Goal: Information Seeking & Learning: Stay updated

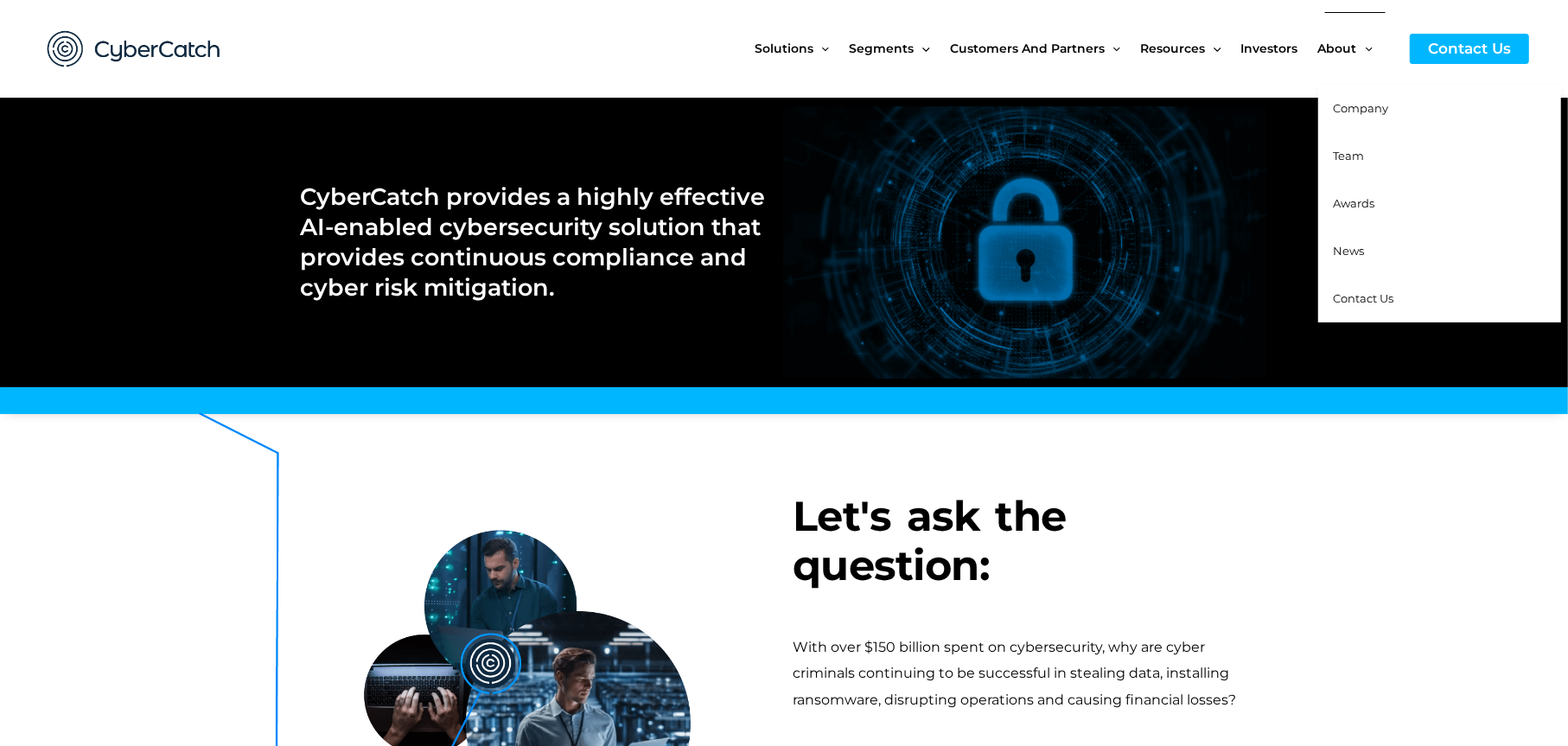
click at [1355, 149] on span "Team" at bounding box center [1349, 155] width 31 height 14
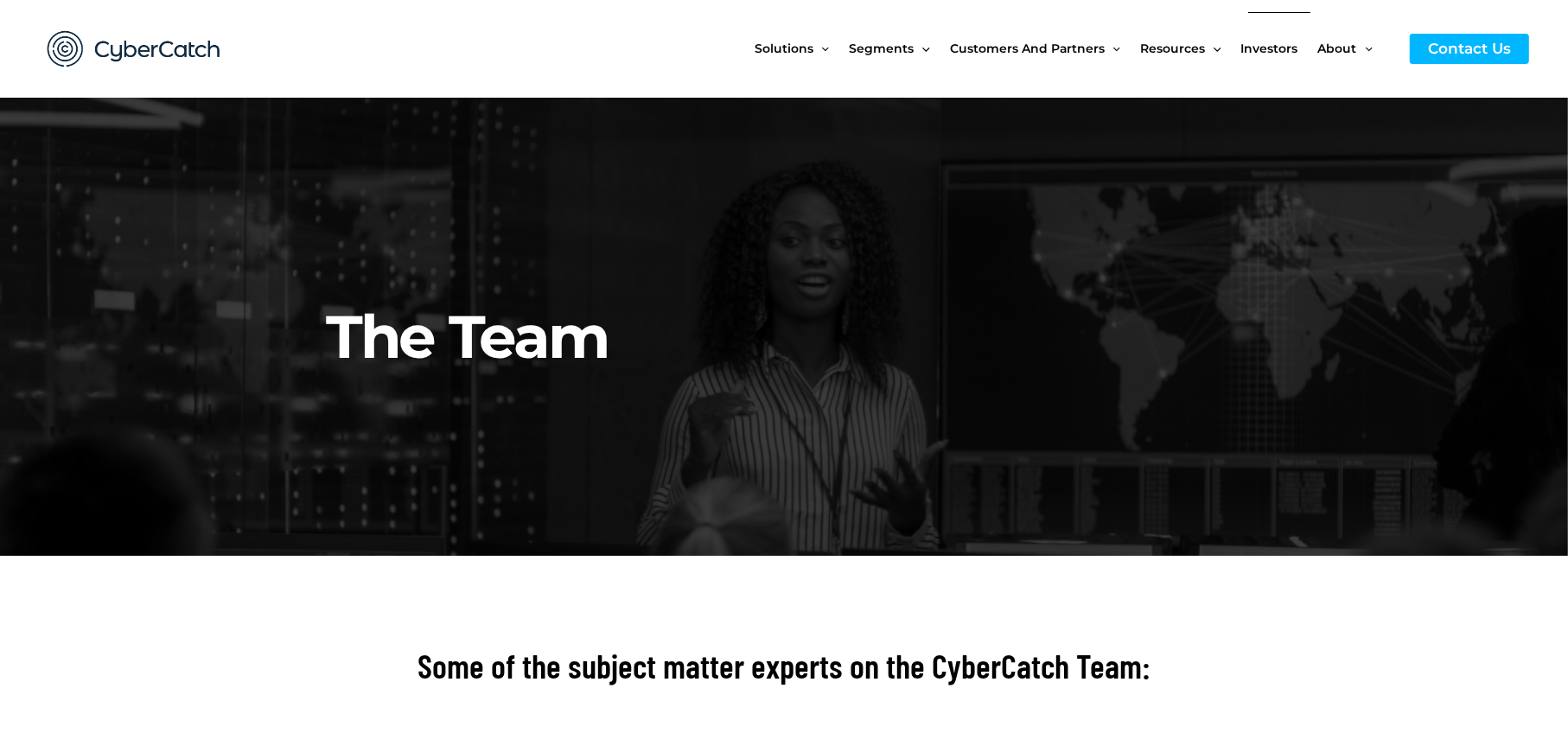
click at [1275, 49] on span "Investors" at bounding box center [1270, 49] width 57 height 72
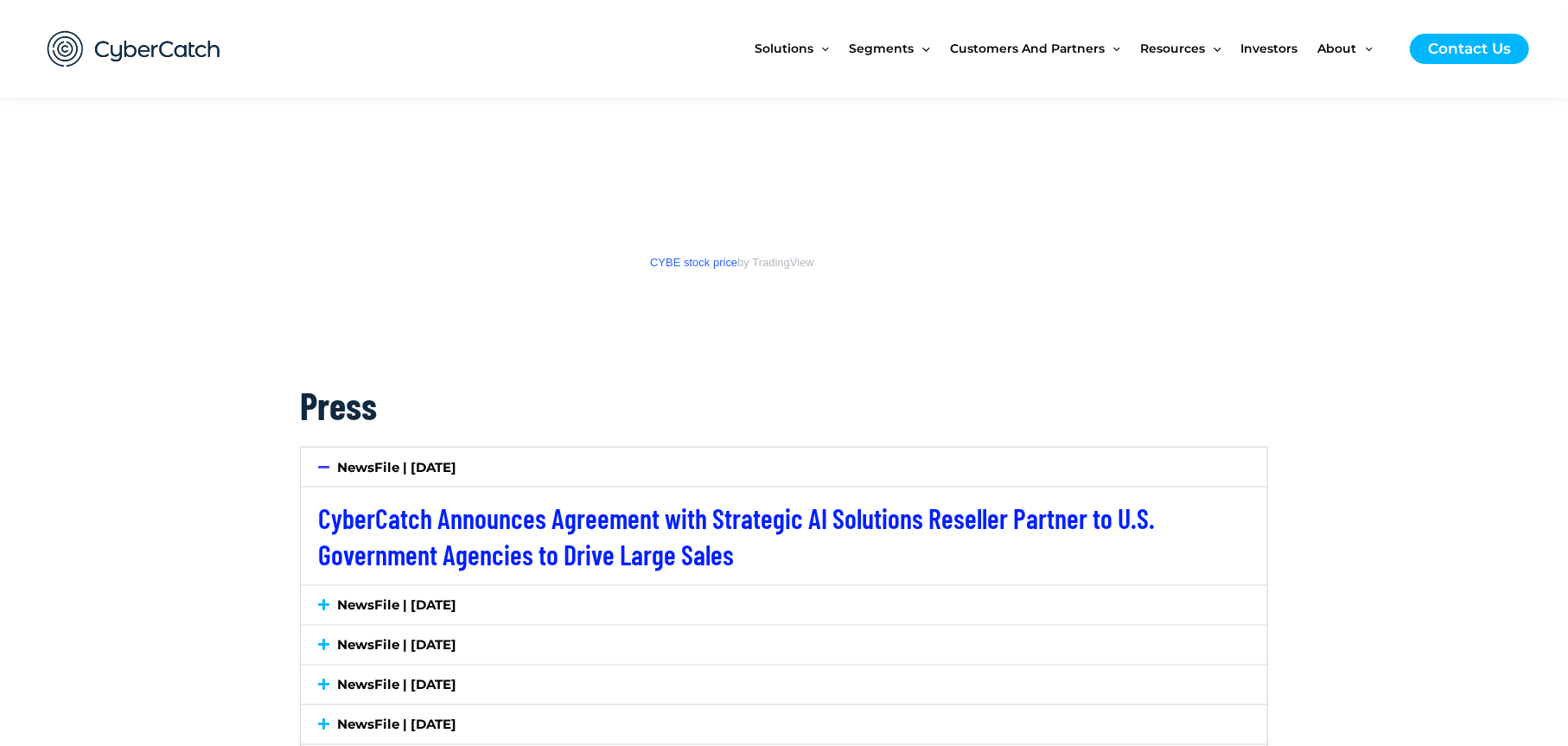
scroll to position [2323, 0]
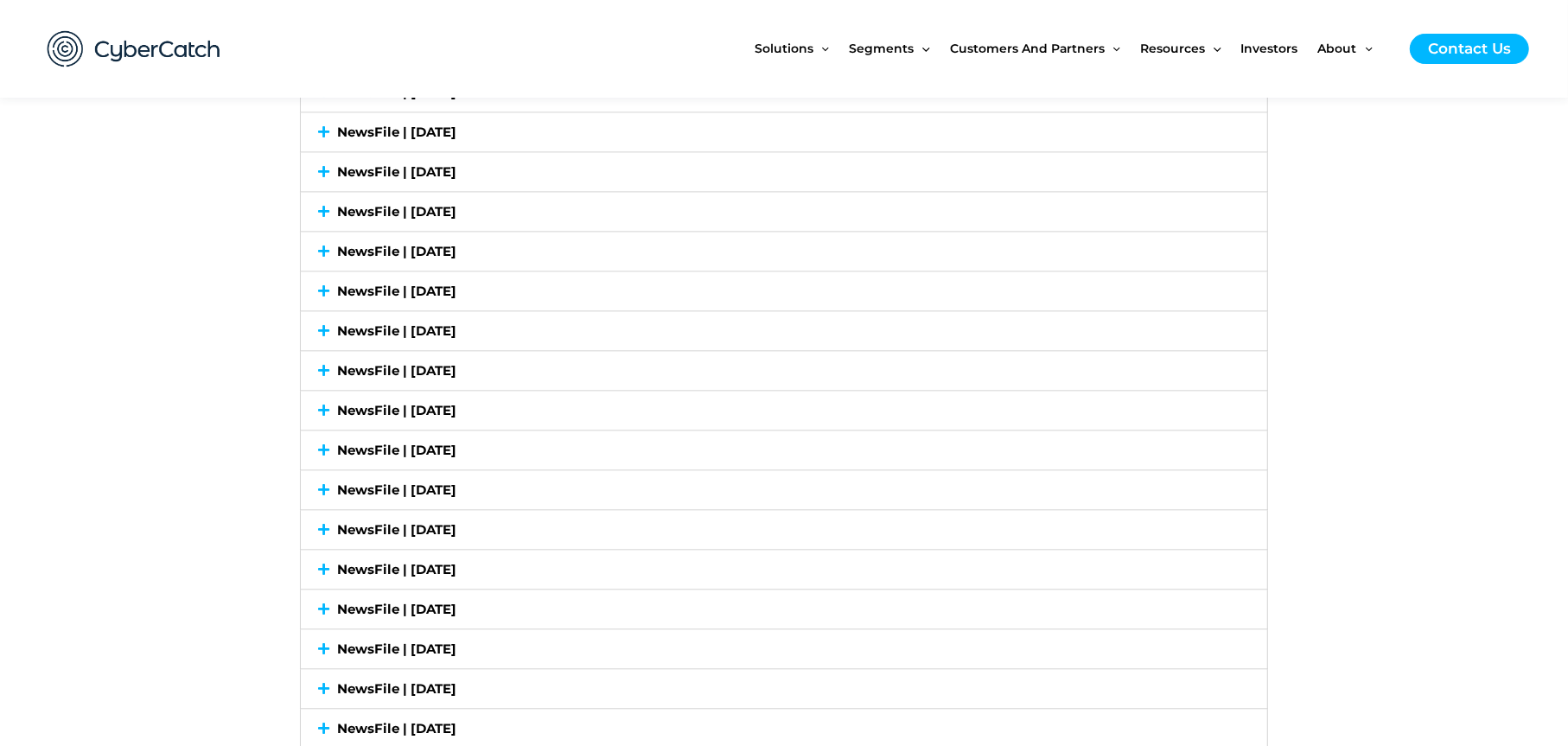
click at [317, 483] on div "NewsFile | September 18, 2024" at bounding box center [784, 490] width 967 height 39
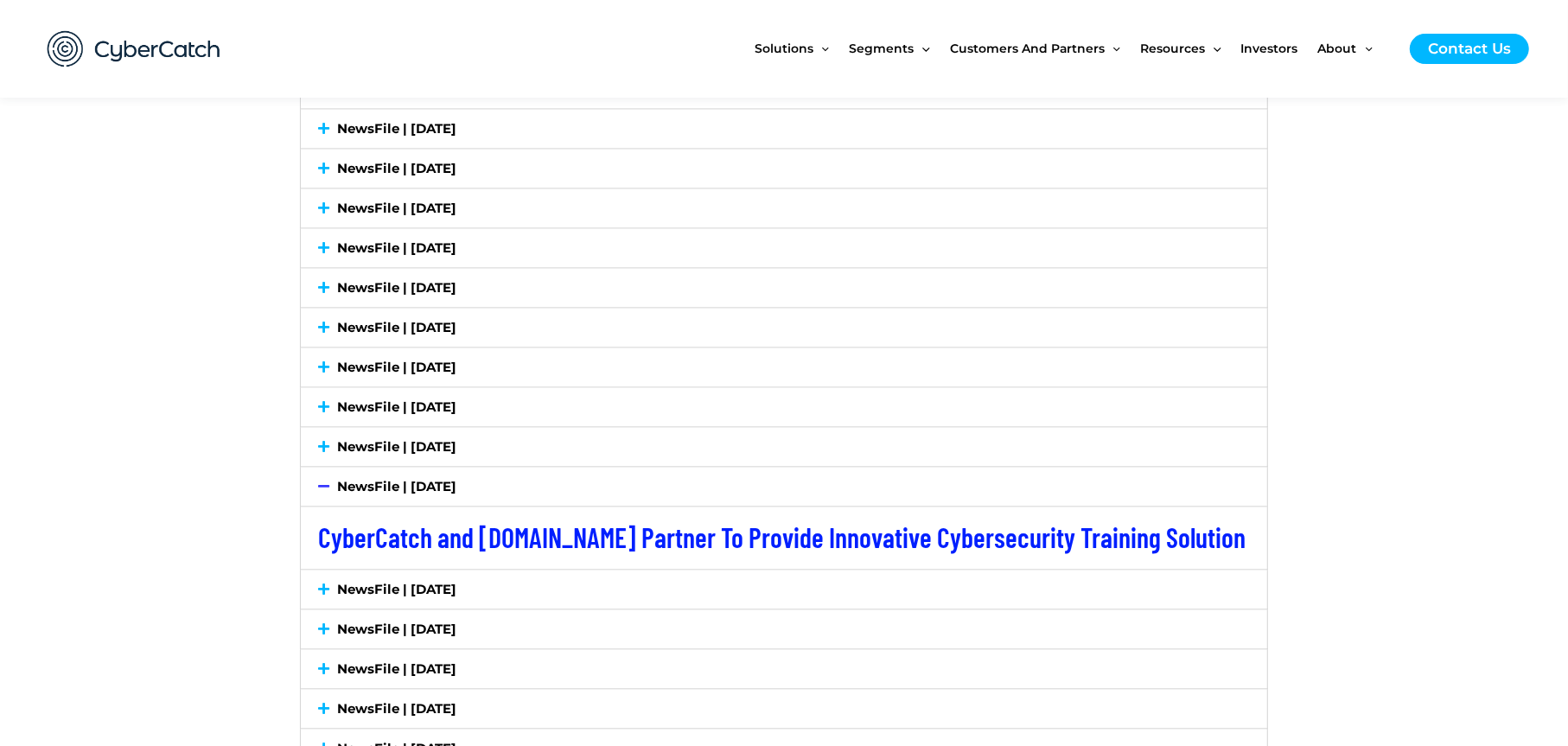
scroll to position [3066, 0]
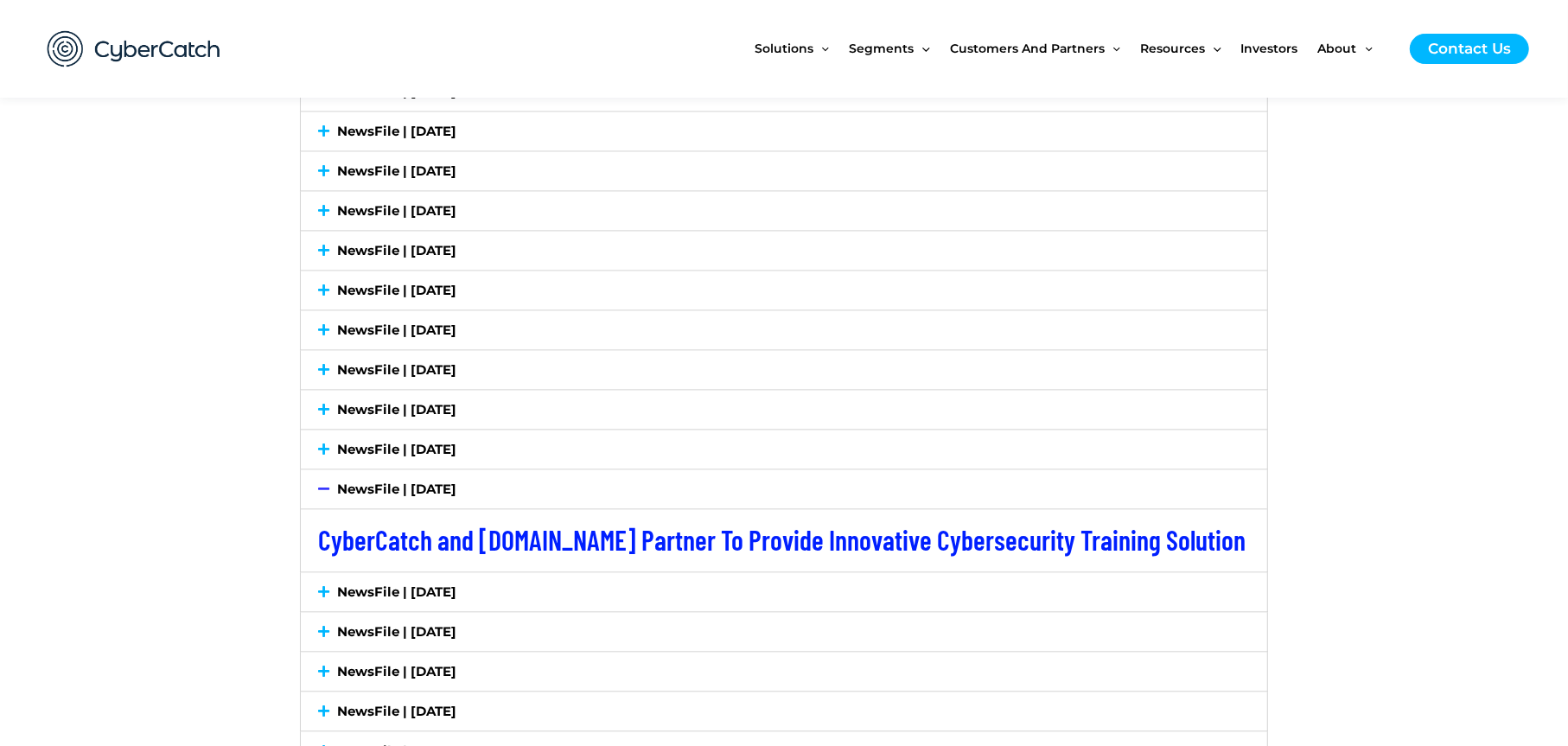
click at [321, 448] on icon at bounding box center [323, 448] width 11 height 13
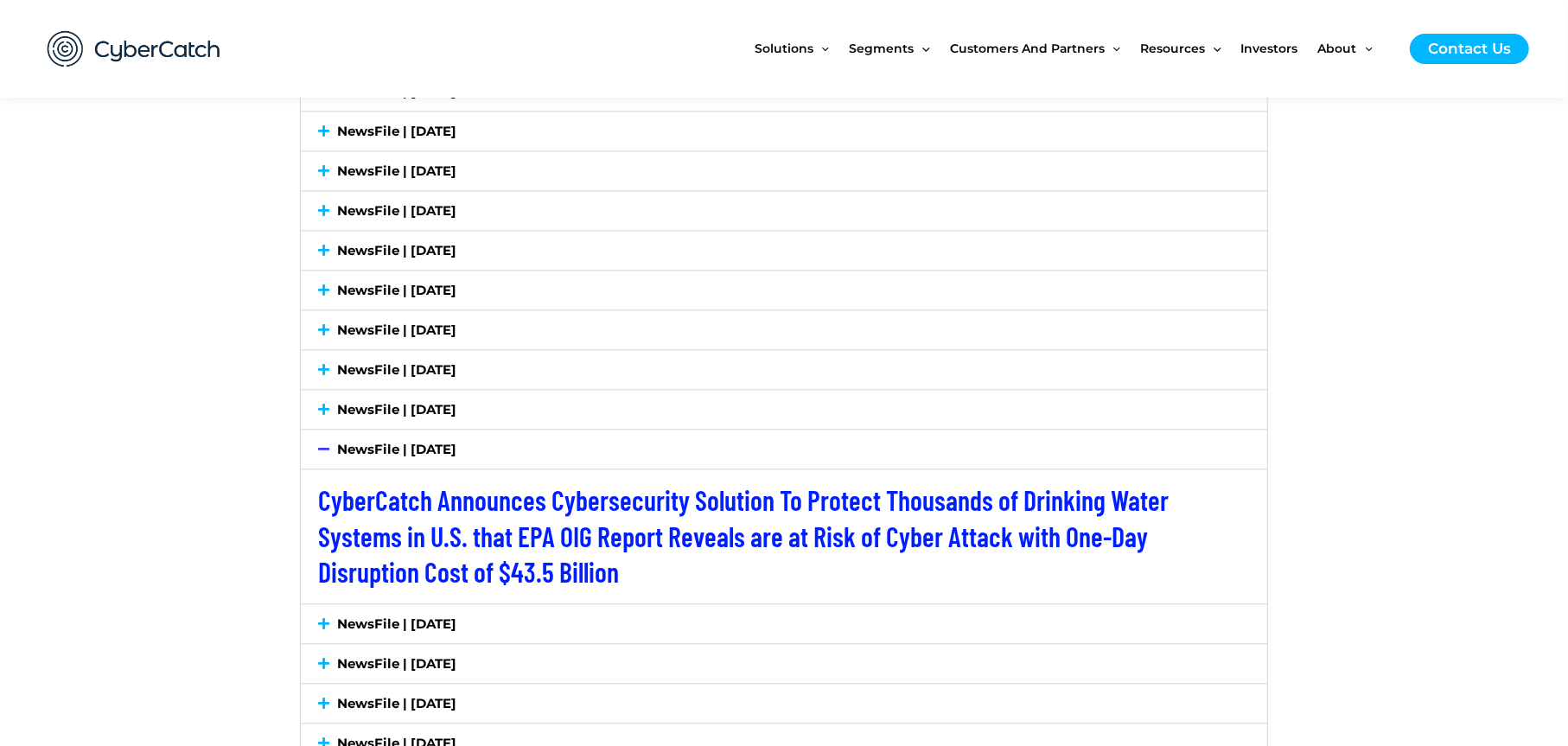
click at [328, 409] on icon at bounding box center [323, 409] width 11 height 13
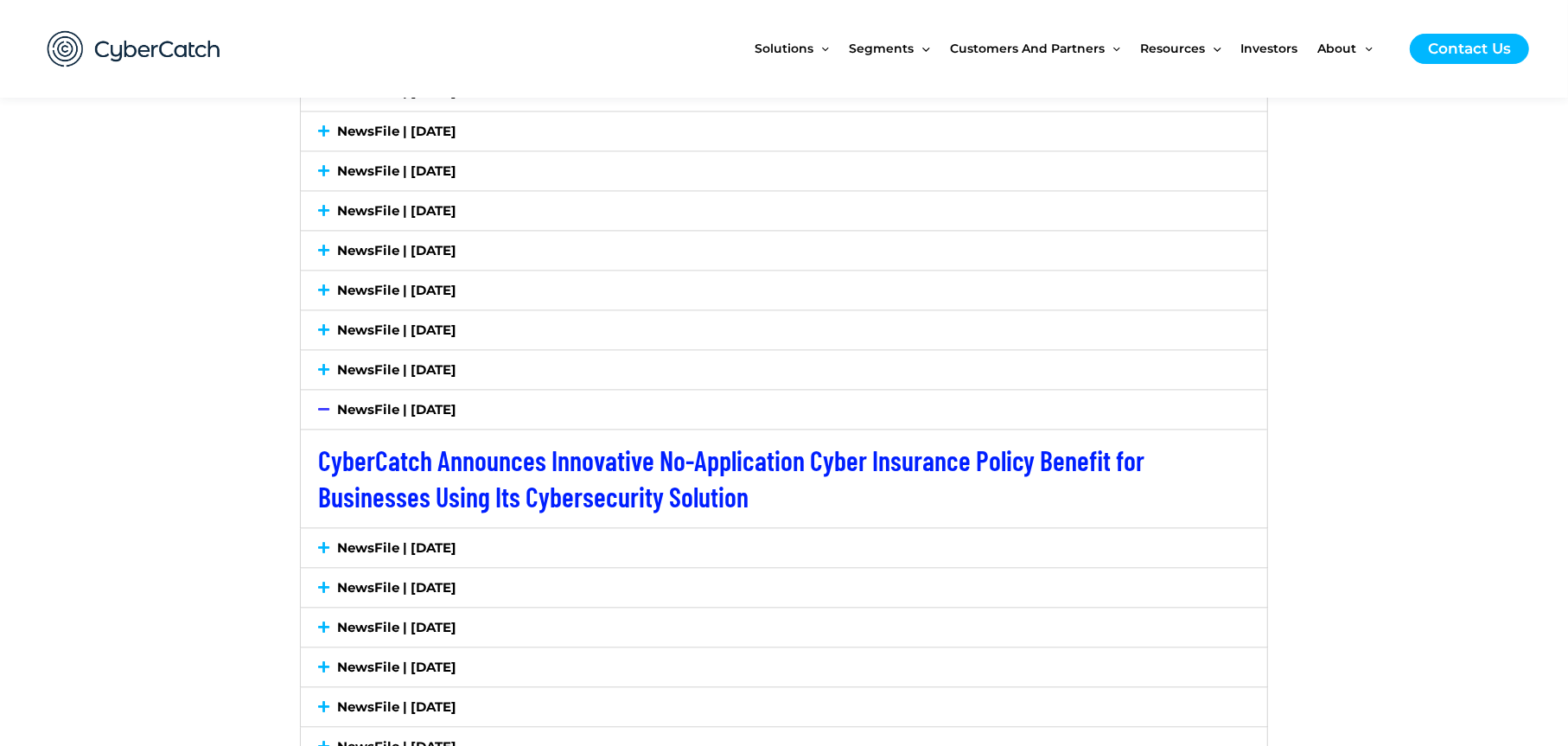
click at [328, 371] on icon at bounding box center [323, 369] width 11 height 13
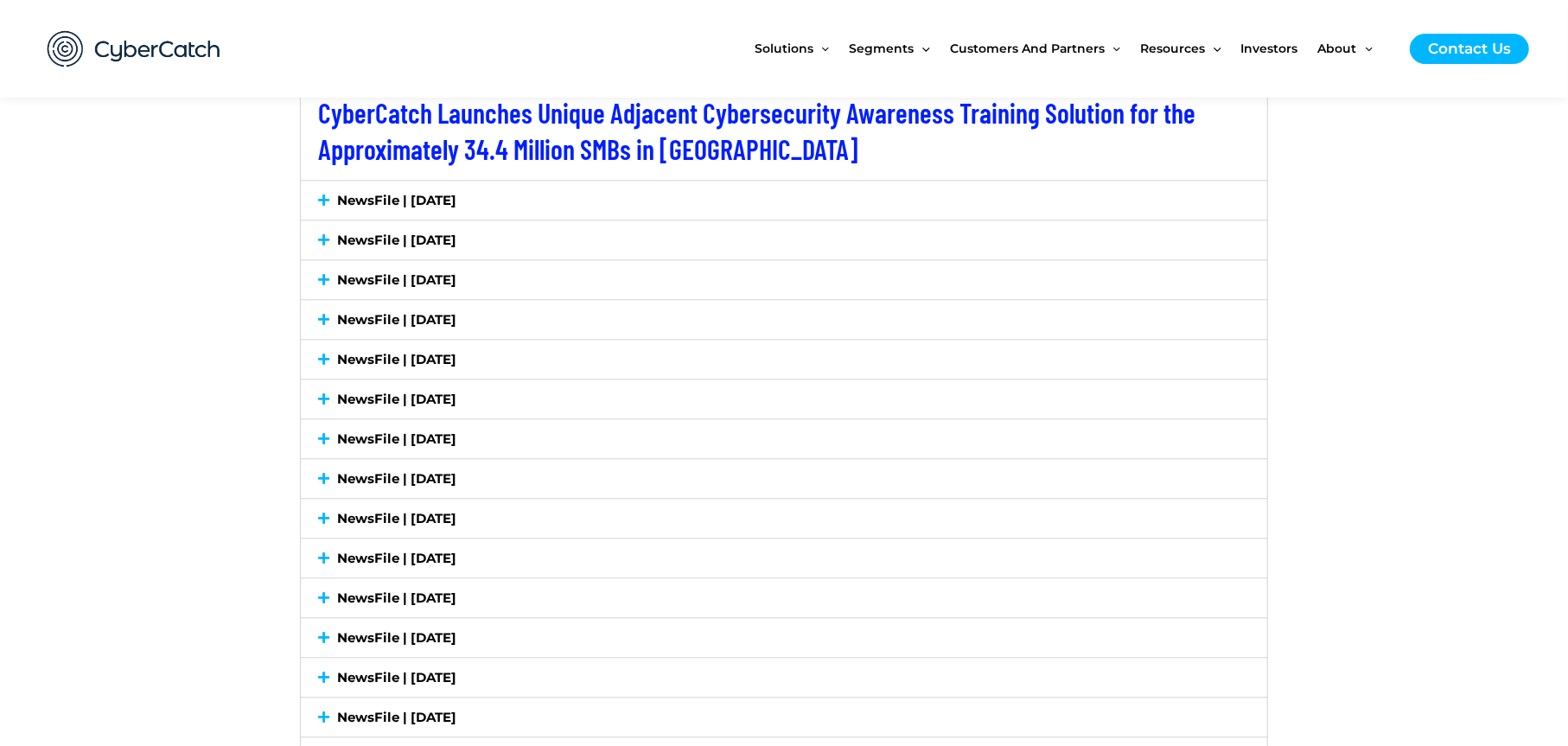
scroll to position [3411, 0]
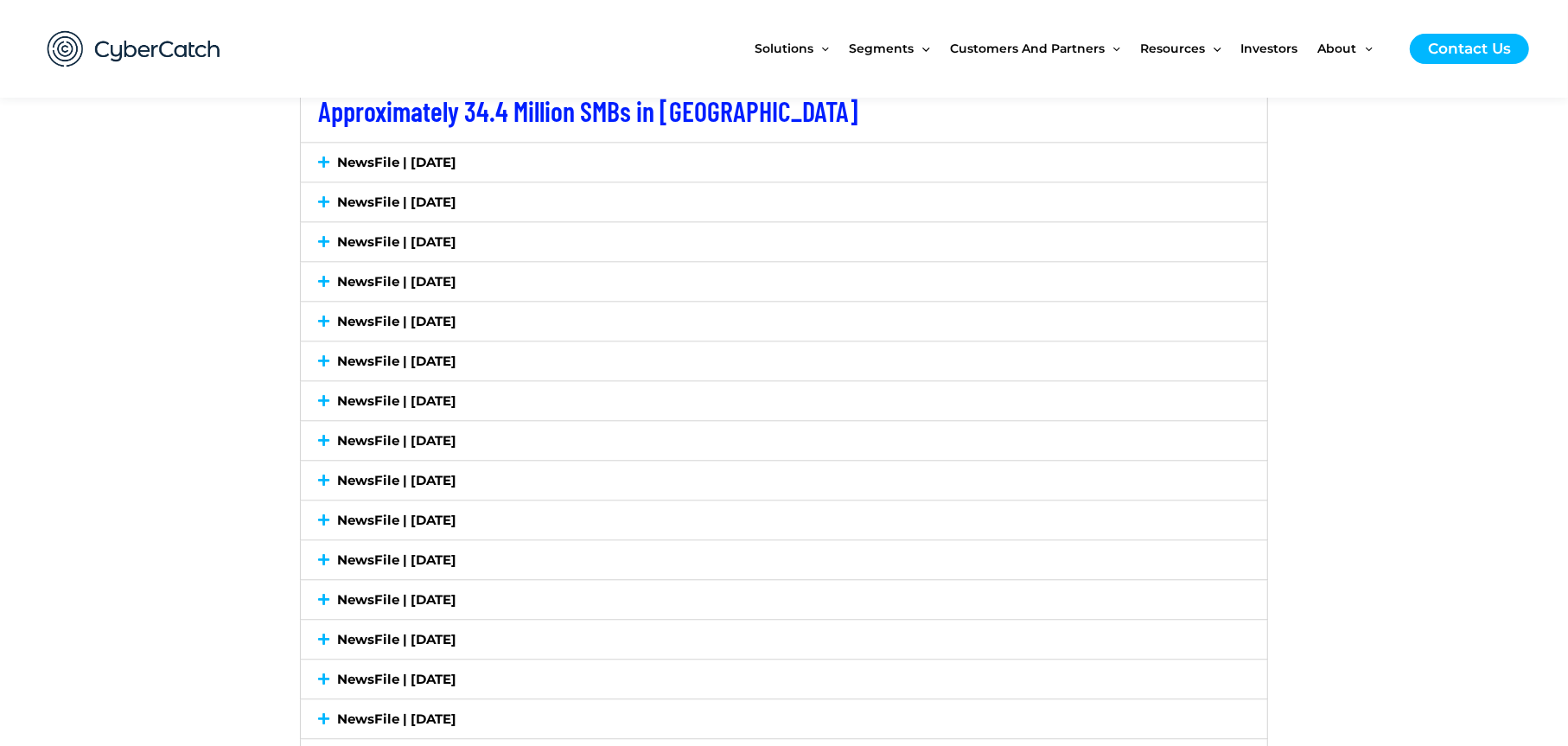
click at [388, 554] on link "NewsFile | July 18, 2024" at bounding box center [397, 560] width 119 height 17
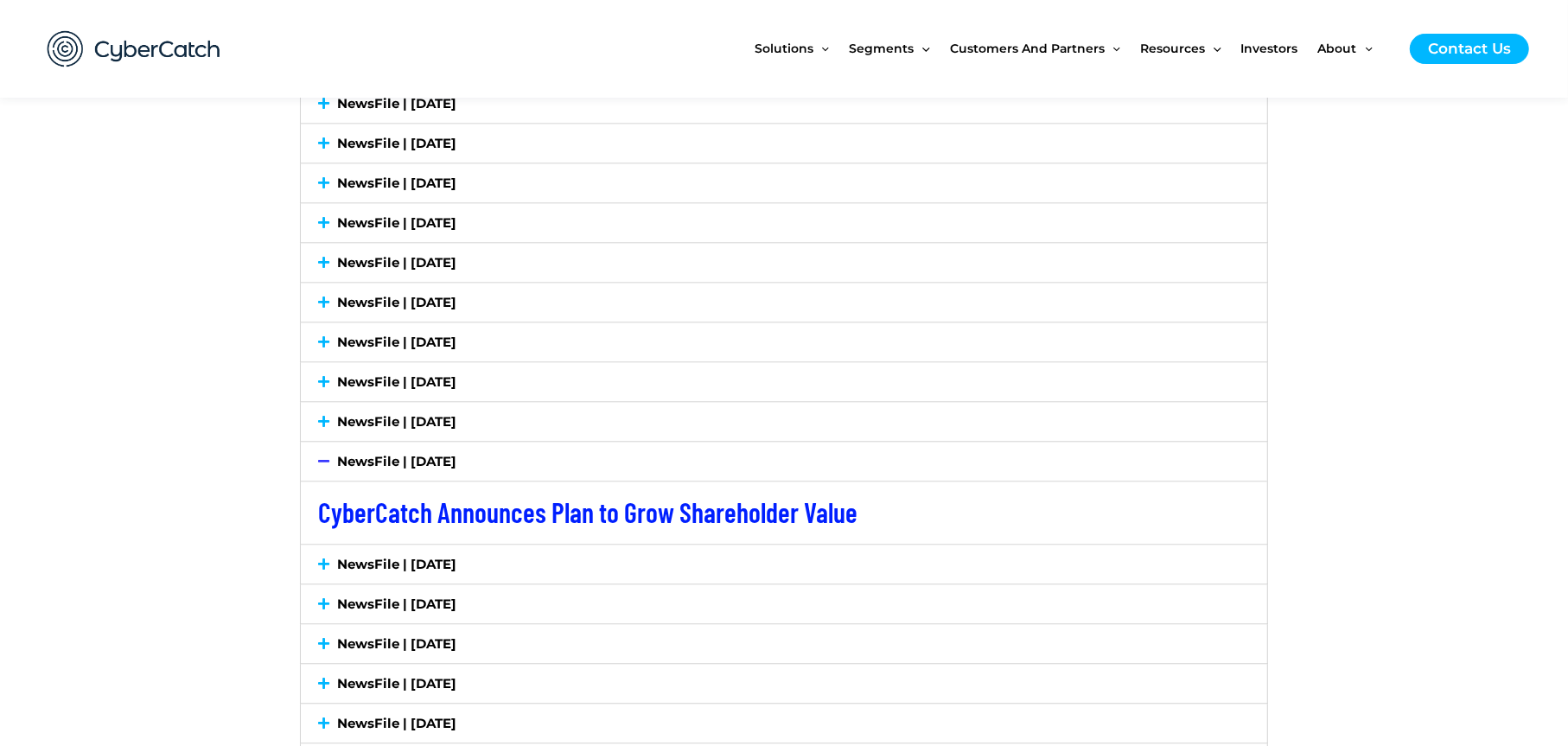
click at [400, 432] on div "NewsFile | July 26, 2024" at bounding box center [784, 421] width 967 height 39
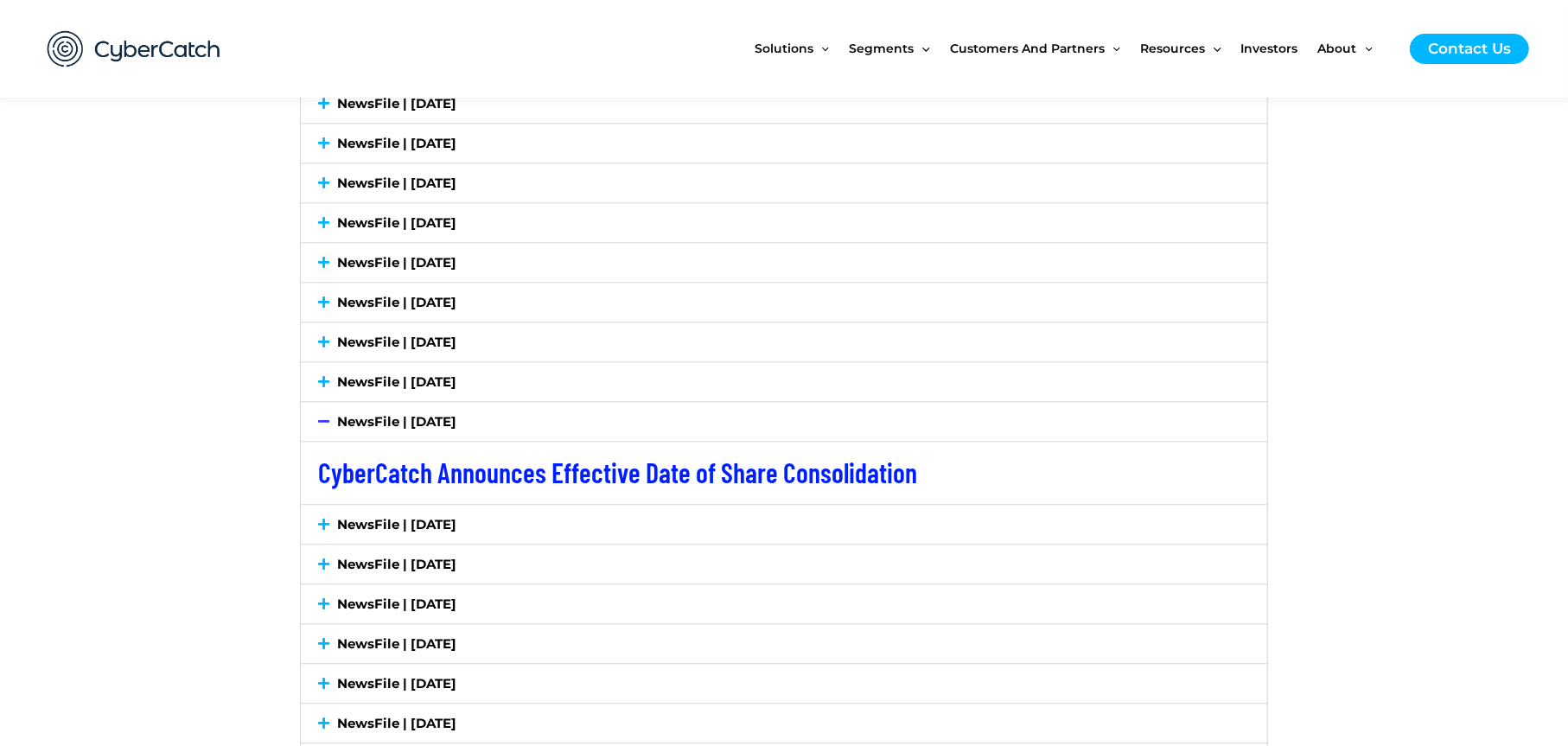
click at [405, 396] on div "NewsFile | July 30, 2024" at bounding box center [784, 381] width 967 height 39
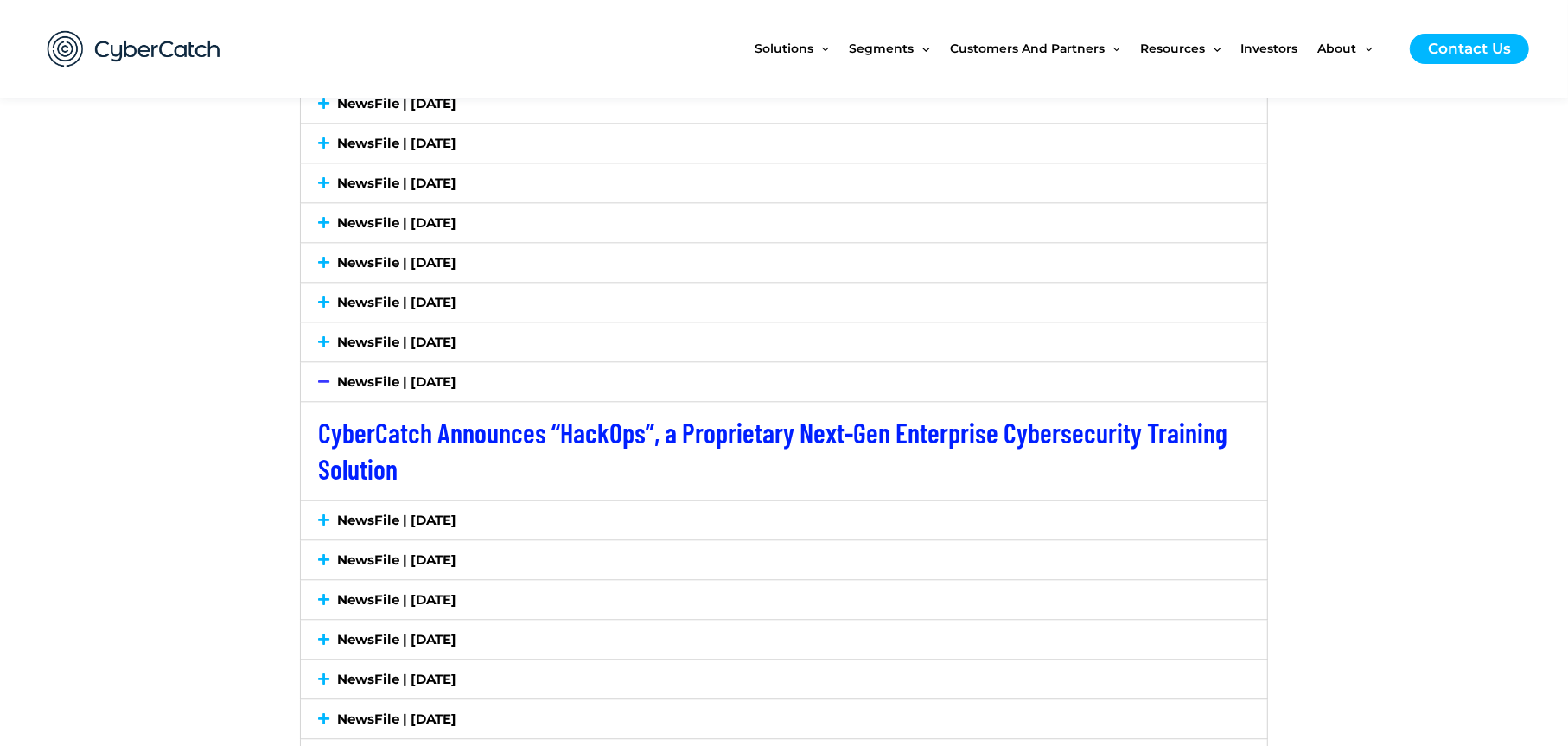
click at [414, 340] on link "NewsFile | August 8, 2024" at bounding box center [397, 342] width 119 height 17
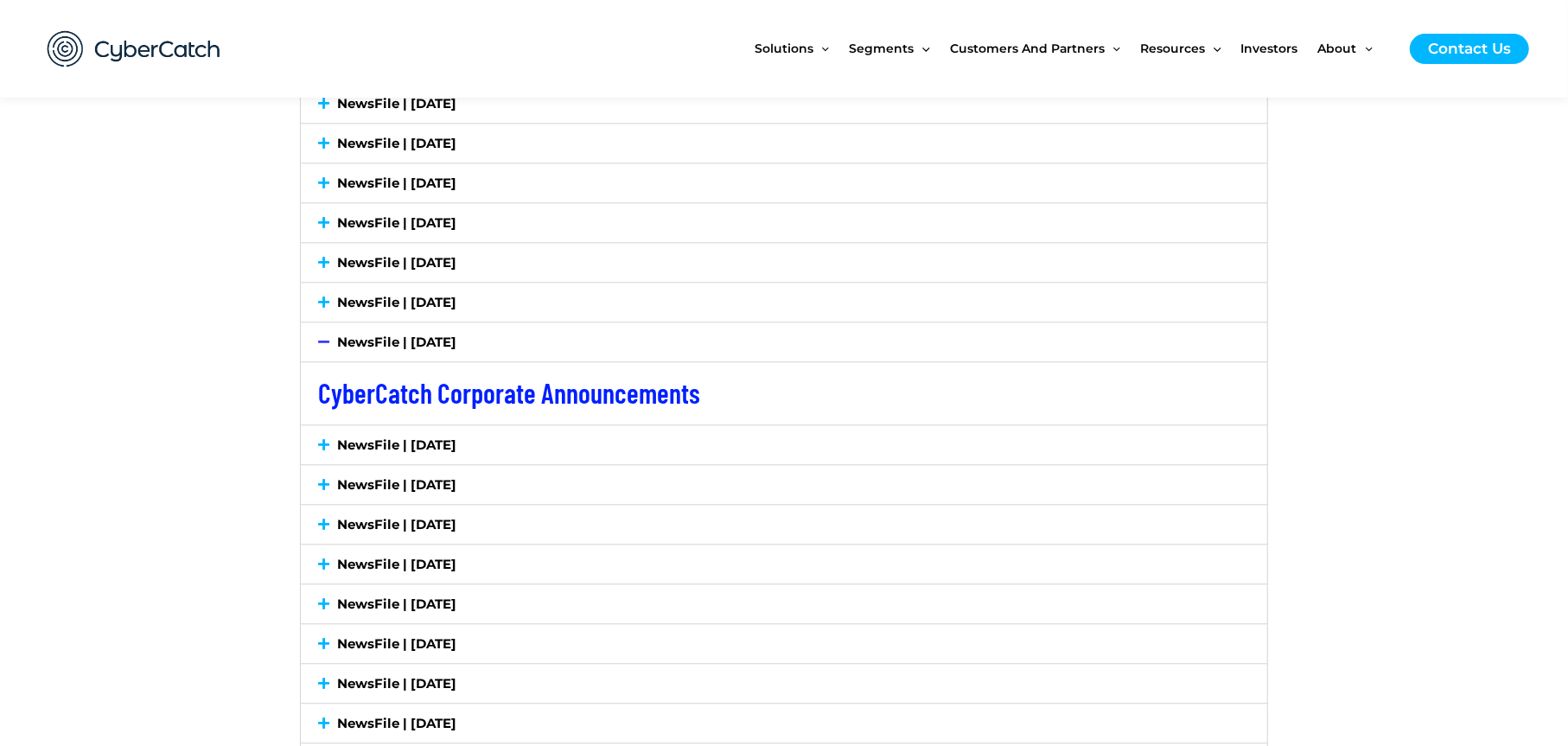
click at [415, 467] on div "NewsFile | July 26, 2024" at bounding box center [784, 485] width 967 height 39
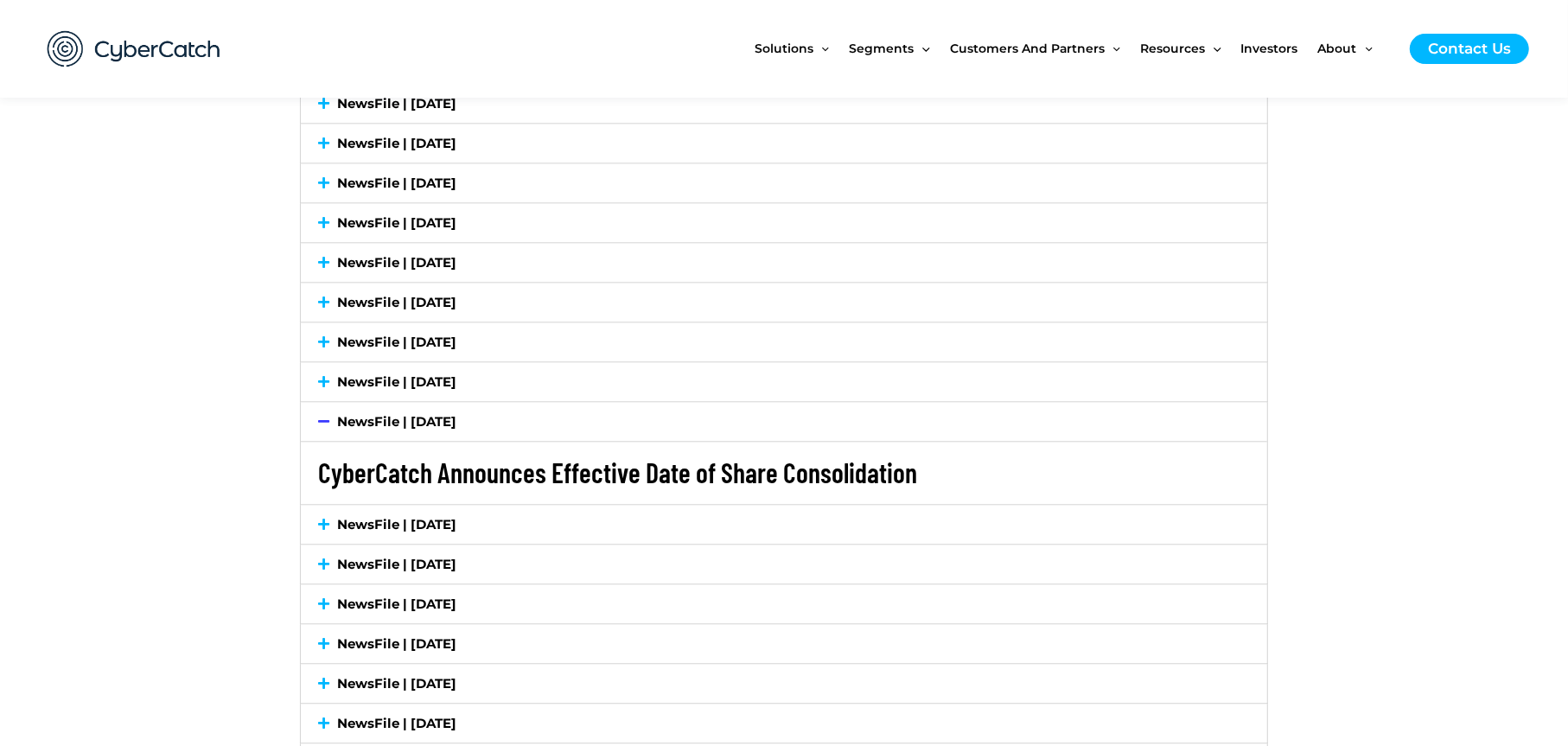
click at [587, 474] on link "CyberCatch Announces Effective Date of Share Consolidation" at bounding box center [617, 471] width 599 height 33
